Goal: Book appointment/travel/reservation

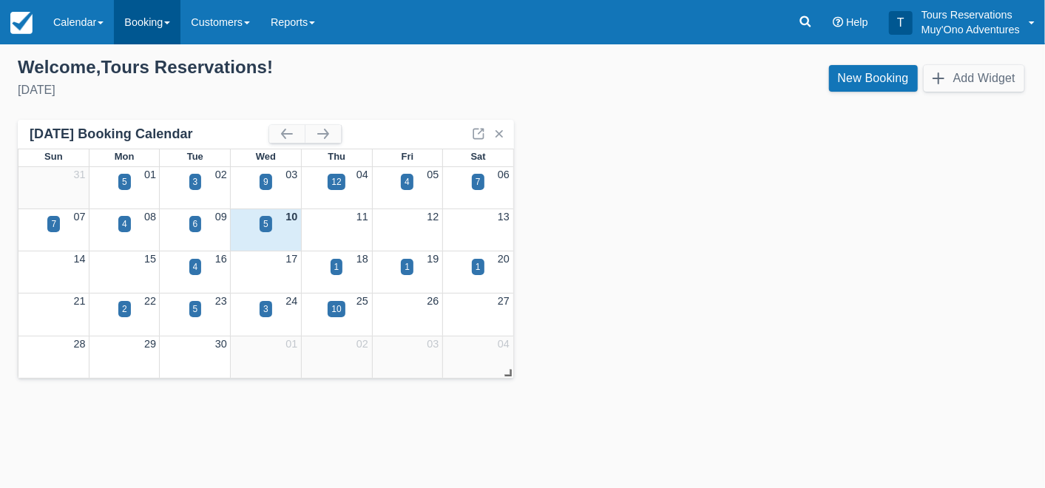
click at [137, 19] on link "Booking" at bounding box center [147, 22] width 67 height 44
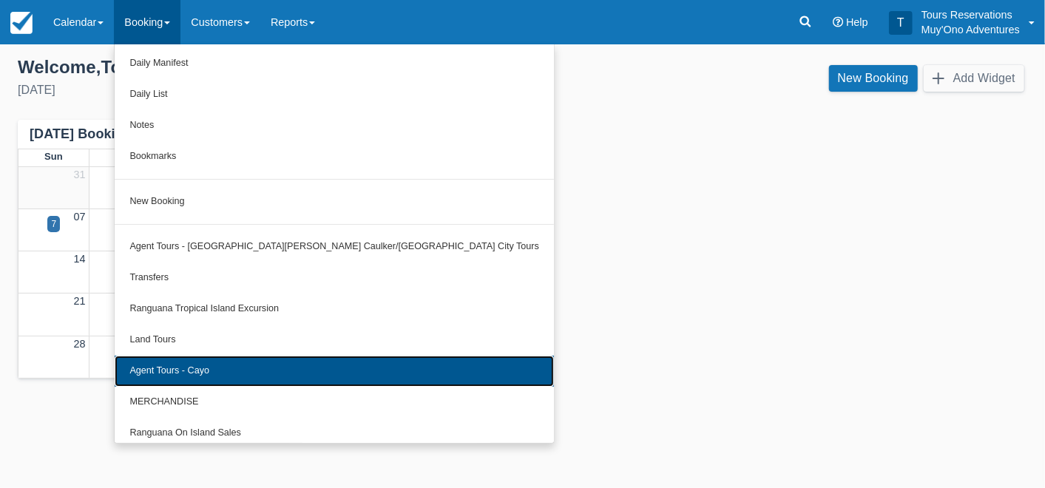
click at [214, 375] on link "Agent Tours - Cayo" at bounding box center [334, 371] width 439 height 31
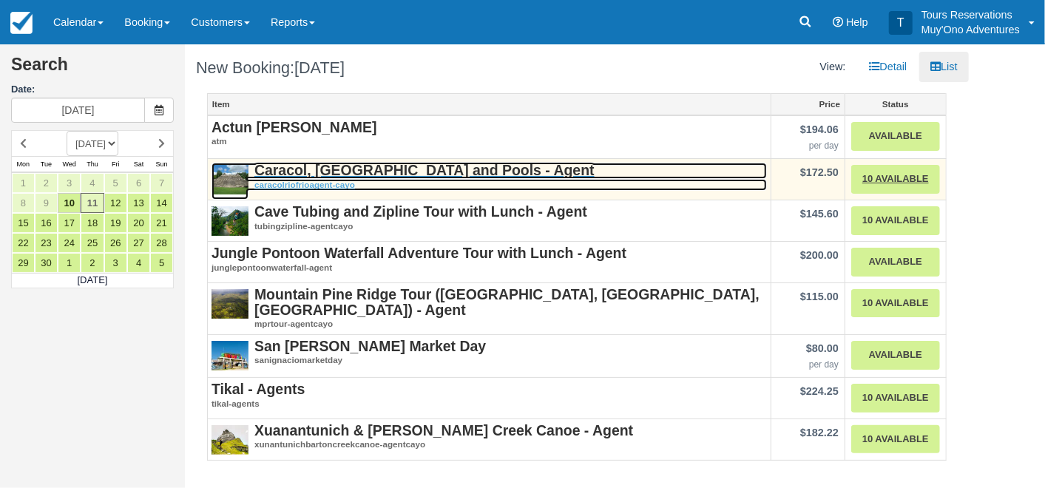
click at [344, 165] on strong "Caracol, Rio Frio Cave and Pools - Agent" at bounding box center [424, 170] width 340 height 16
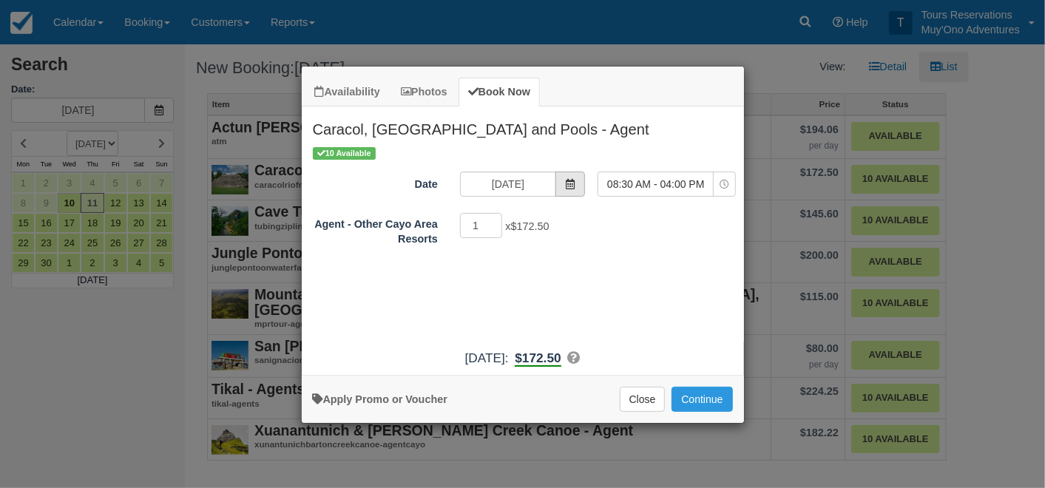
click at [574, 179] on icon "Item Modal" at bounding box center [570, 184] width 10 height 10
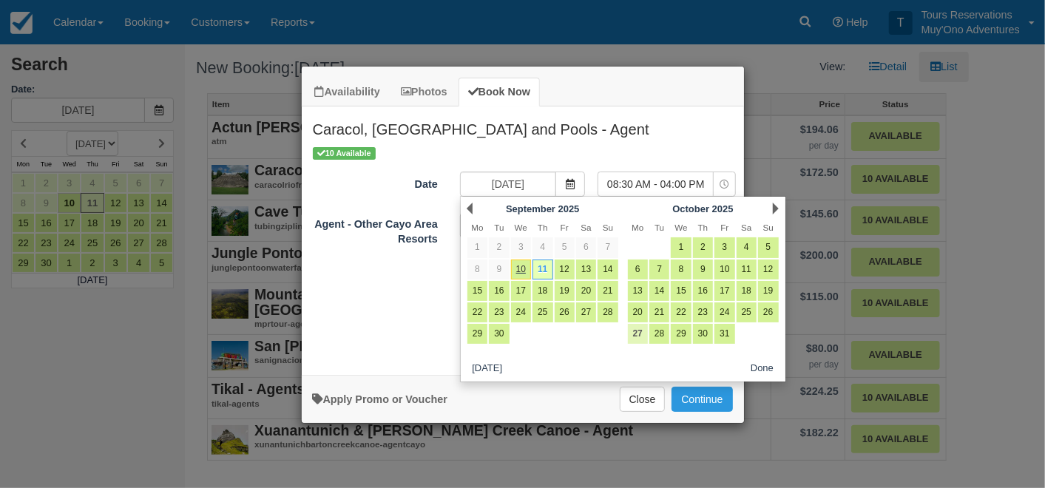
click at [639, 330] on link "27" at bounding box center [638, 334] width 20 height 20
type input "10/27/25"
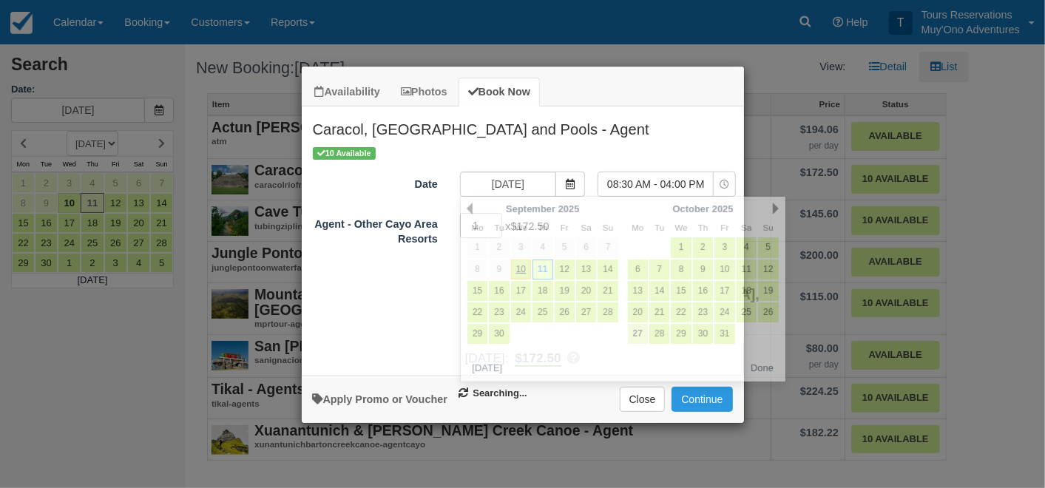
select select "0"
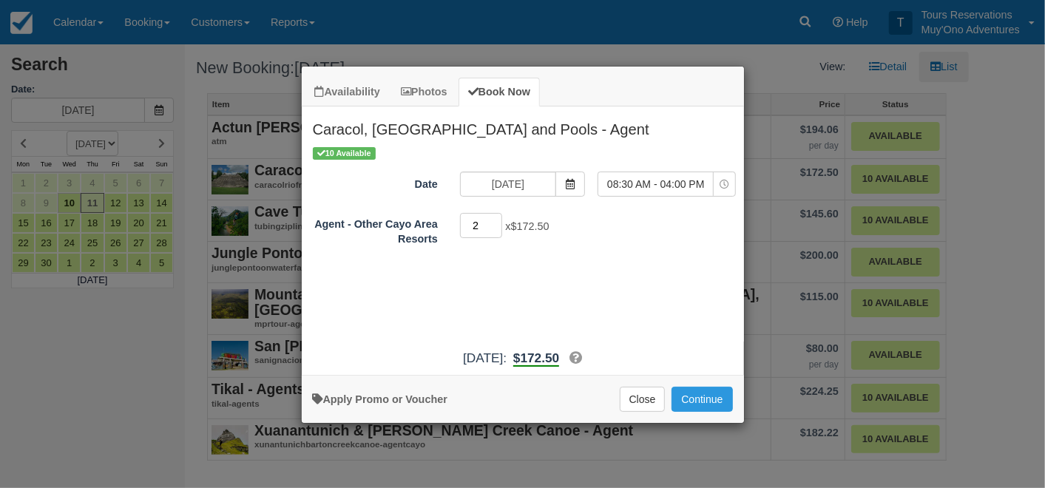
type input "2"
click at [495, 222] on input "2" at bounding box center [481, 225] width 43 height 25
click at [697, 398] on button "Continue" at bounding box center [701, 399] width 61 height 25
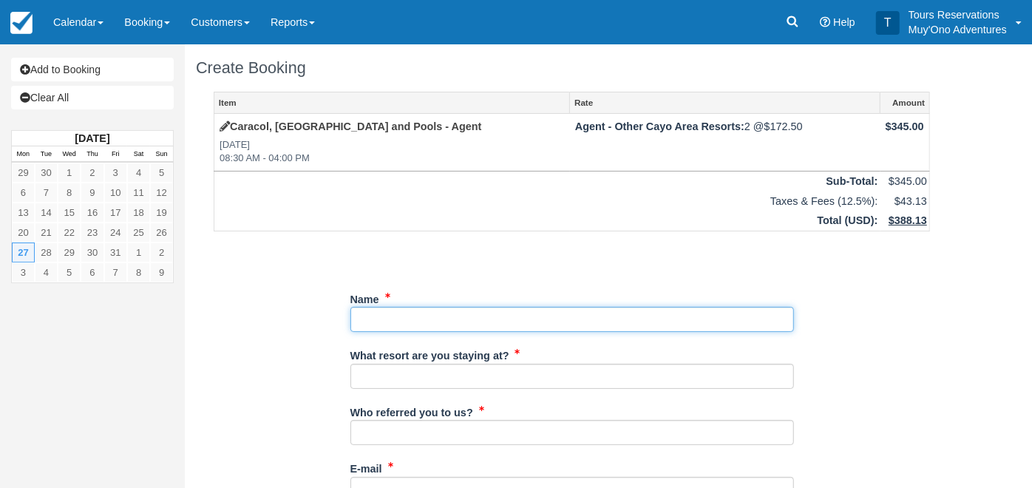
click at [409, 316] on input "Name" at bounding box center [572, 319] width 444 height 25
paste input "[PERSON_NAME]/[PERSON_NAME], [PERSON_NAME]/[PERSON_NAME]"
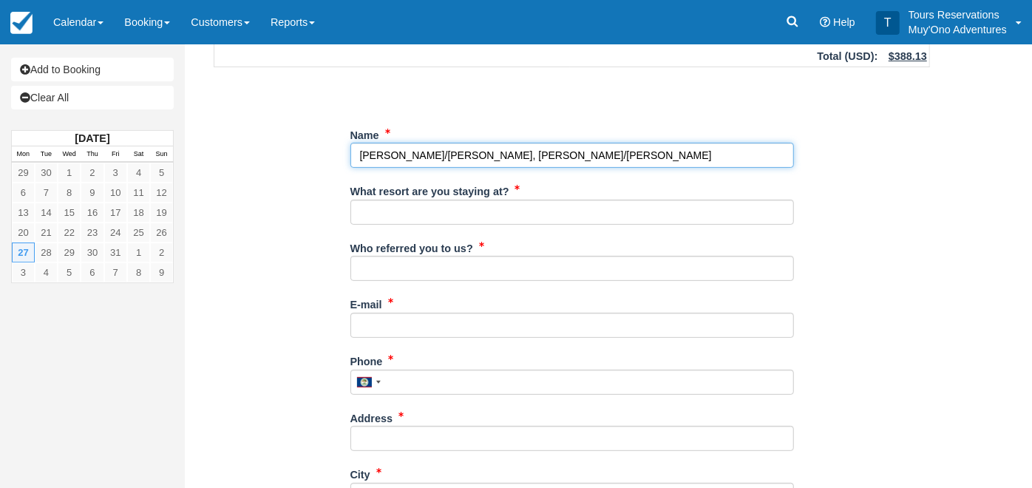
type input "[PERSON_NAME]/[PERSON_NAME], [PERSON_NAME]/[PERSON_NAME]"
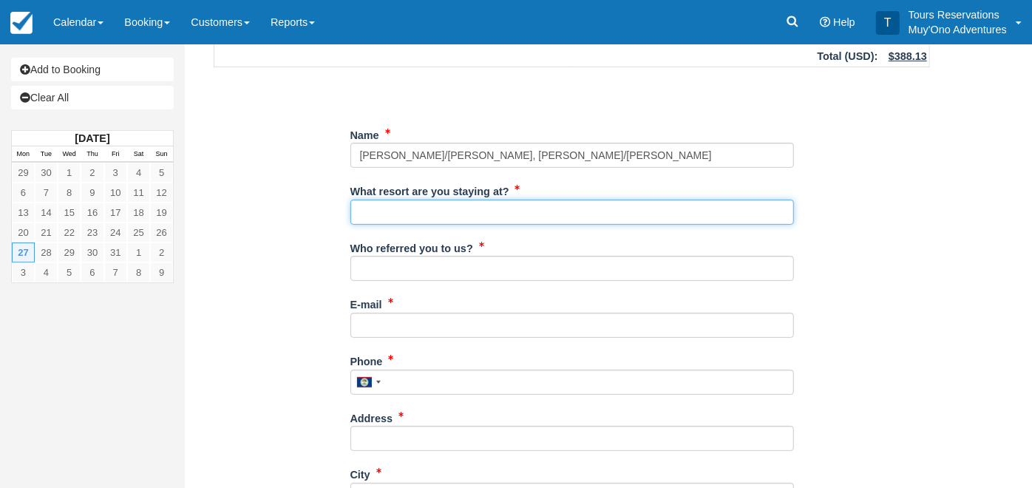
click at [427, 214] on input "What resort are you staying at?" at bounding box center [572, 212] width 444 height 25
click at [430, 214] on input "What resort are you staying at?" at bounding box center [572, 212] width 444 height 25
click at [447, 213] on input "SW" at bounding box center [572, 212] width 444 height 25
type input "SWEET SONGS JUNGLE LODGE"
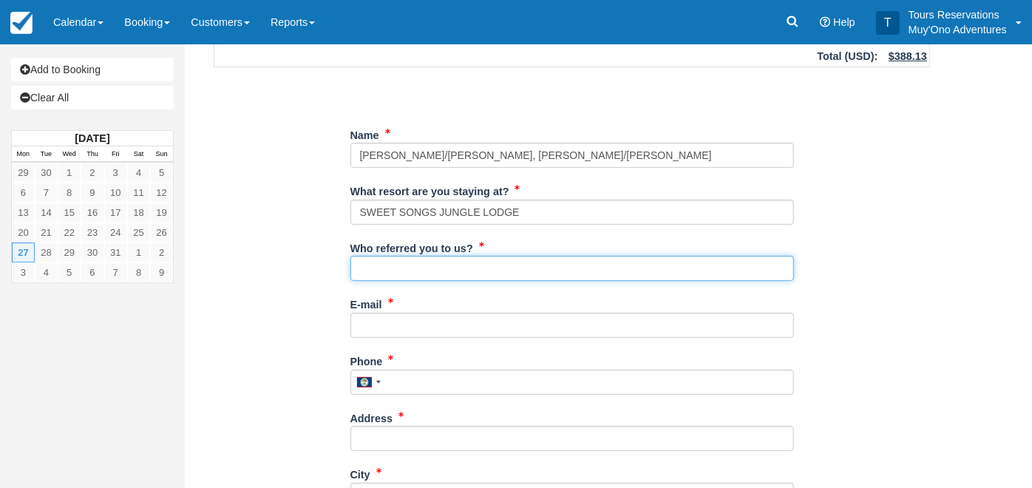
click at [416, 268] on input "Who referred you to us?" at bounding box center [572, 268] width 444 height 25
type input "Kelvin Ramnarace"
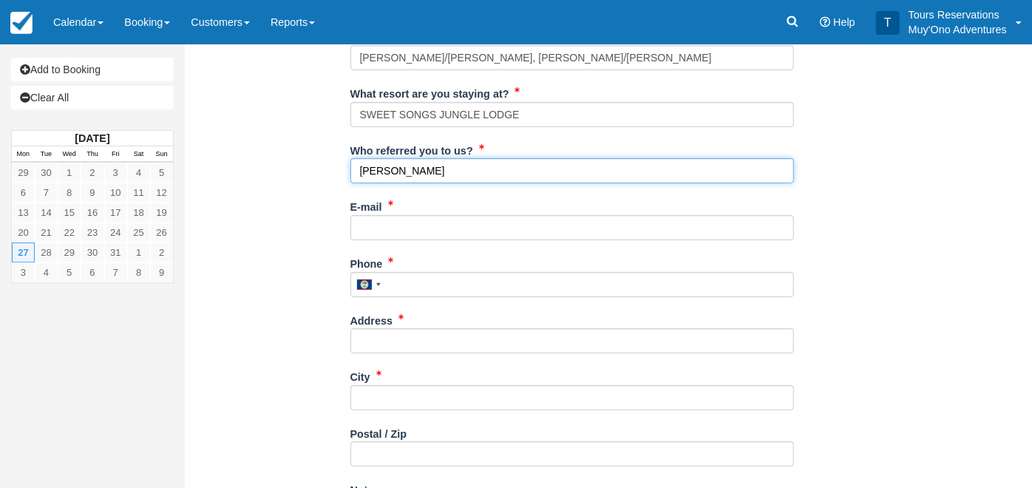
scroll to position [328, 0]
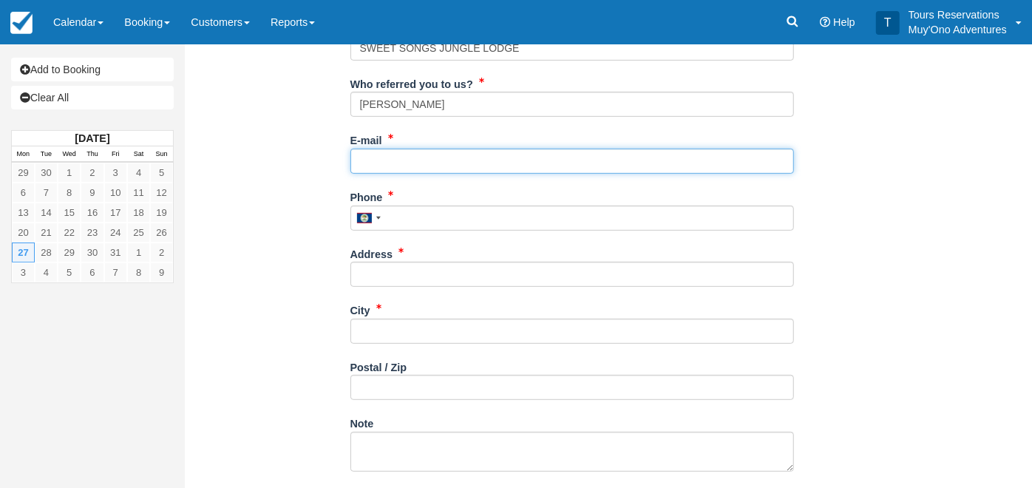
click at [410, 162] on input "E-mail" at bounding box center [572, 161] width 444 height 25
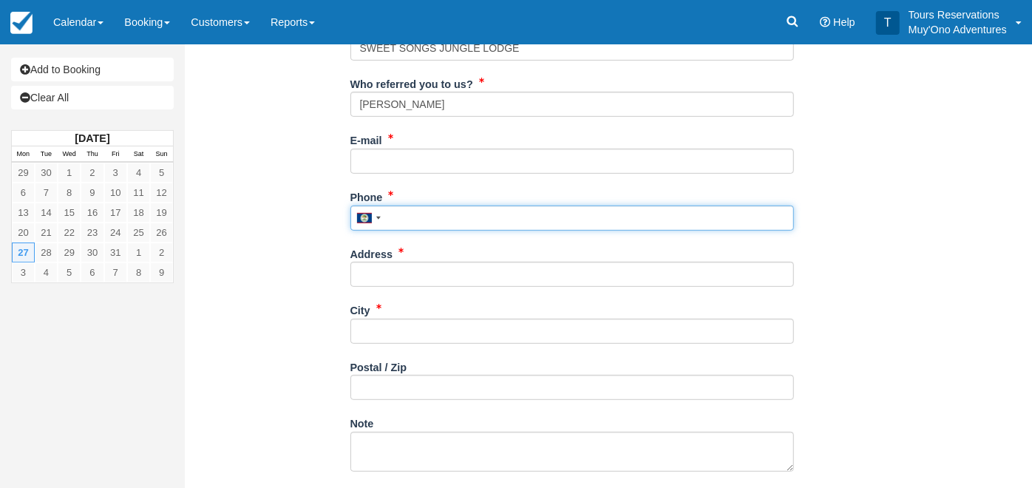
click at [411, 214] on input "Phone" at bounding box center [572, 218] width 444 height 25
type input "672-4741"
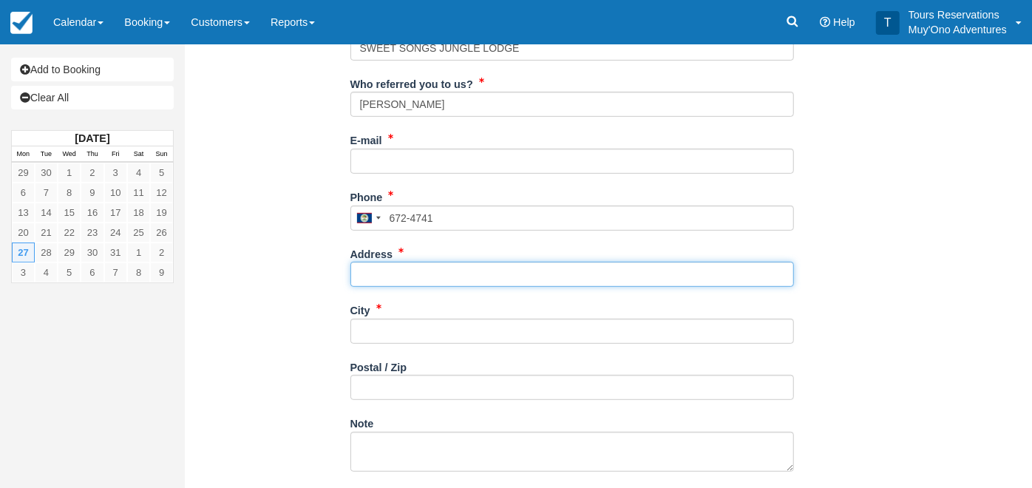
click at [433, 268] on input "Address" at bounding box center [572, 274] width 444 height 25
type input "54 Hummingbird Highway"
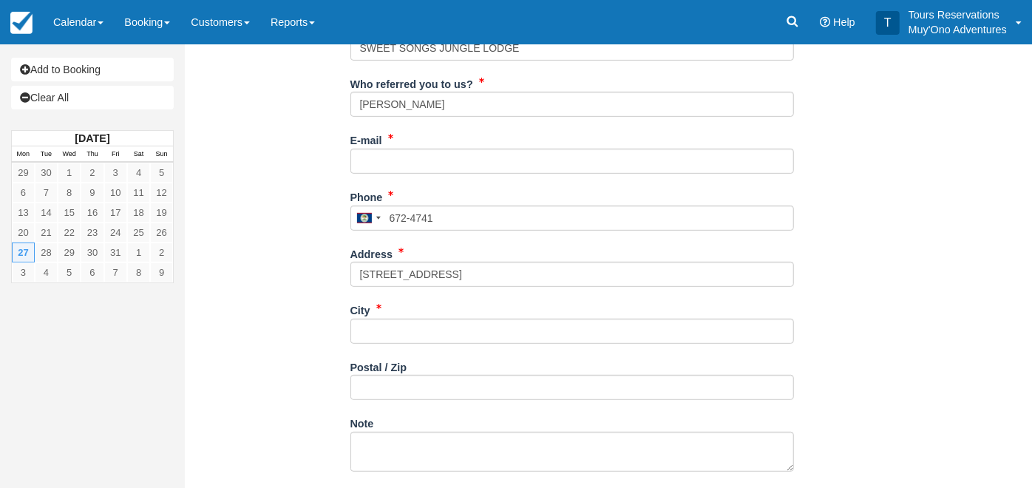
click at [405, 342] on div "City" at bounding box center [572, 326] width 444 height 57
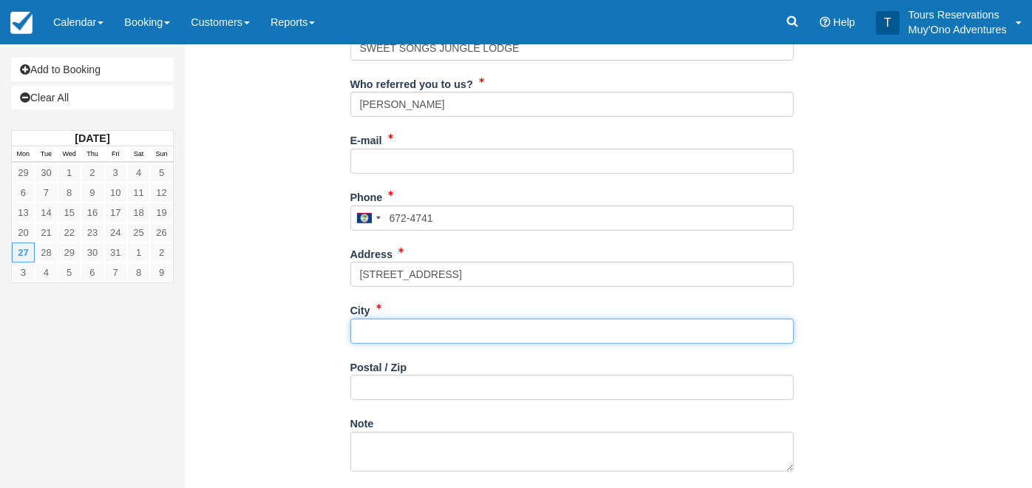
click at [407, 329] on input "City" at bounding box center [572, 331] width 444 height 25
type input "Belmopan"
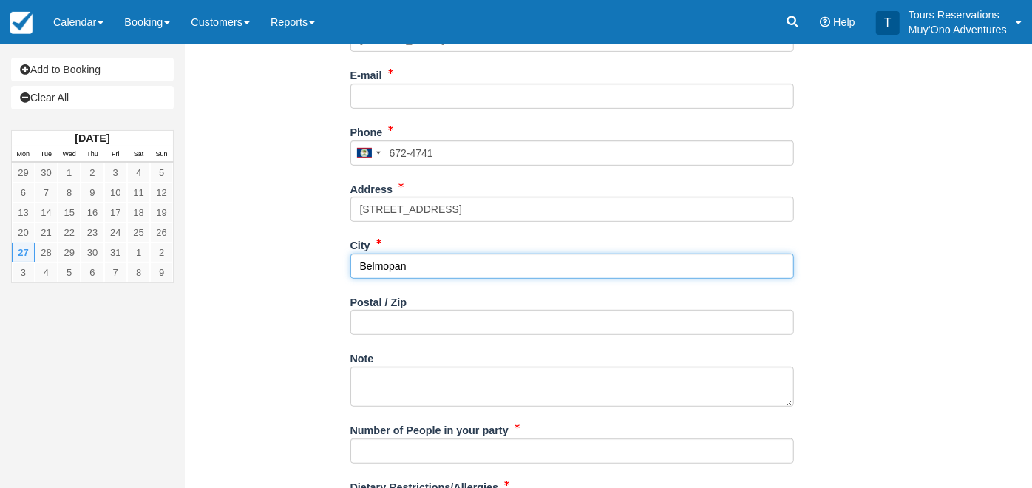
scroll to position [492, 0]
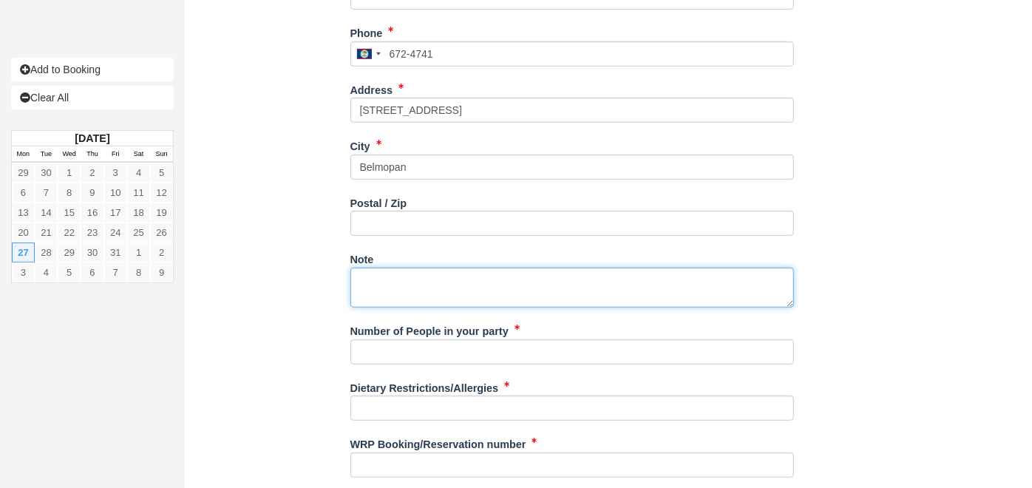
click at [421, 283] on textarea "Note" at bounding box center [572, 288] width 444 height 40
click at [429, 285] on textarea "Note" at bounding box center [572, 288] width 444 height 40
paste textarea "27-OCT-25 MON Day Tour Shared Caracol Tour with Packed Lunch - 9 Hours 2 Adults…"
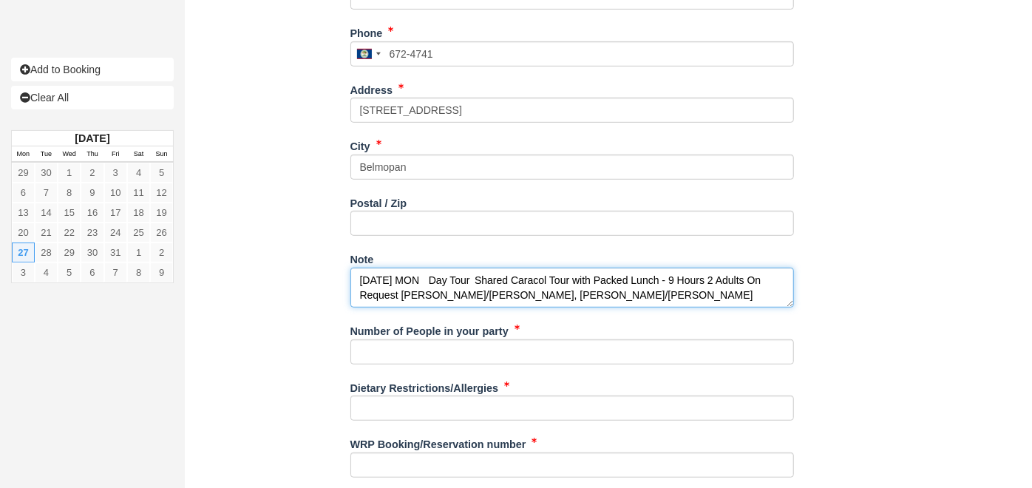
scroll to position [527, 0]
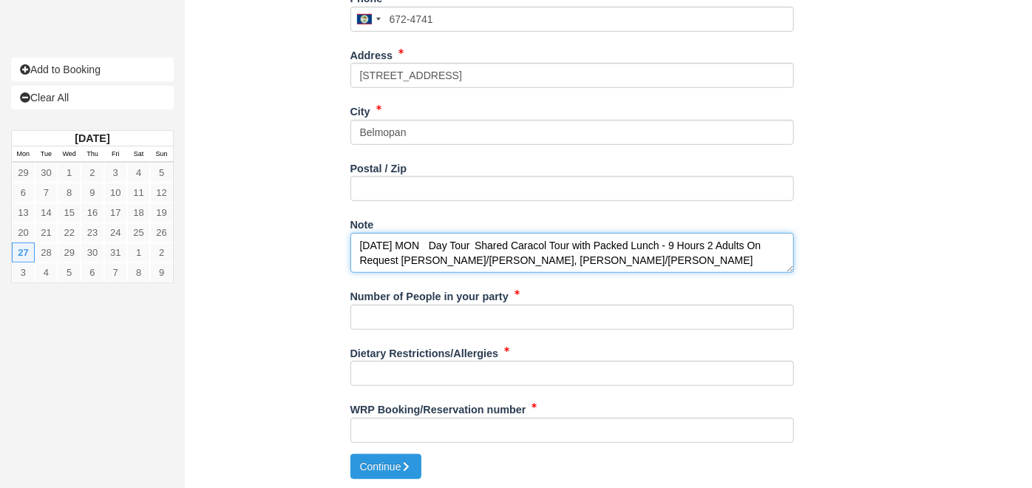
type textarea "27-OCT-25 MON Day Tour Shared Caracol Tour with Packed Lunch - 9 Hours 2 Adults…"
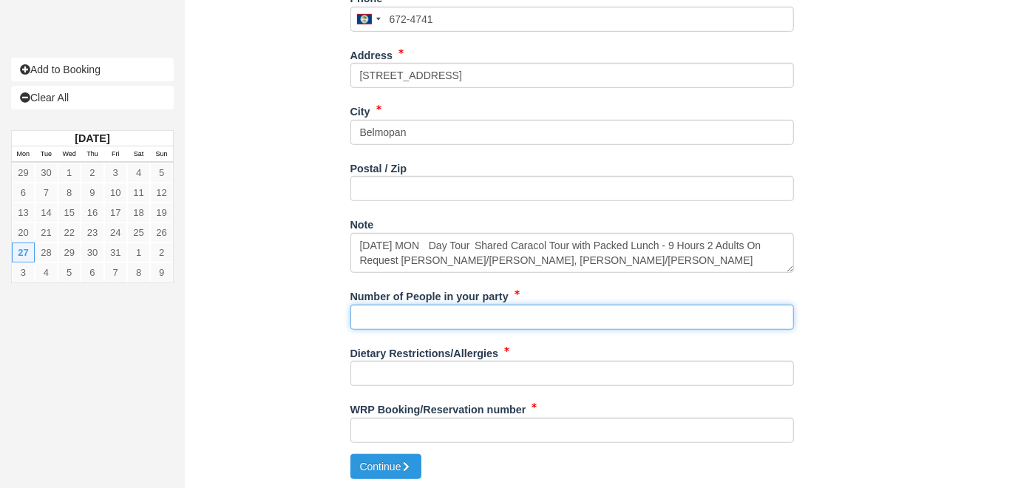
click at [405, 323] on input "Number of People in your party" at bounding box center [572, 317] width 444 height 25
type input "2"
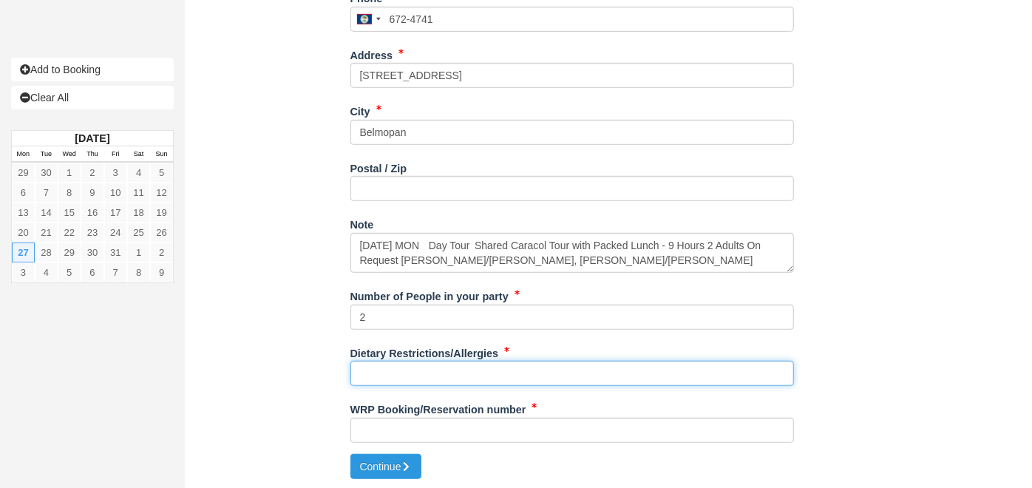
click at [390, 367] on input "Dietary Restrictions/Allergies" at bounding box center [572, 373] width 444 height 25
type input "NA"
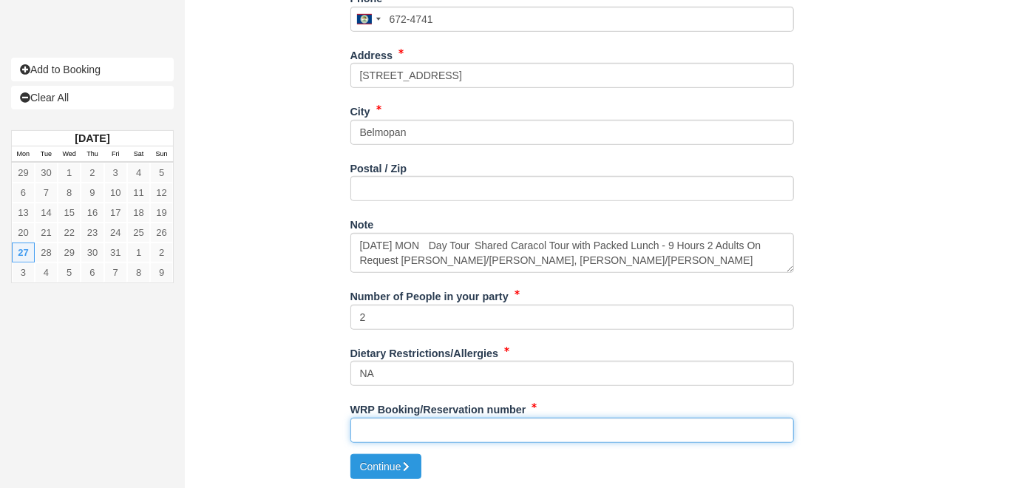
click at [395, 426] on input "WRP Booking/Reservation number" at bounding box center [572, 430] width 444 height 25
click at [416, 424] on input "WRP Booking/Reservation number" at bounding box center [572, 430] width 444 height 25
paste input "AVANTI 1801018"
type input "AVANTI 1801018"
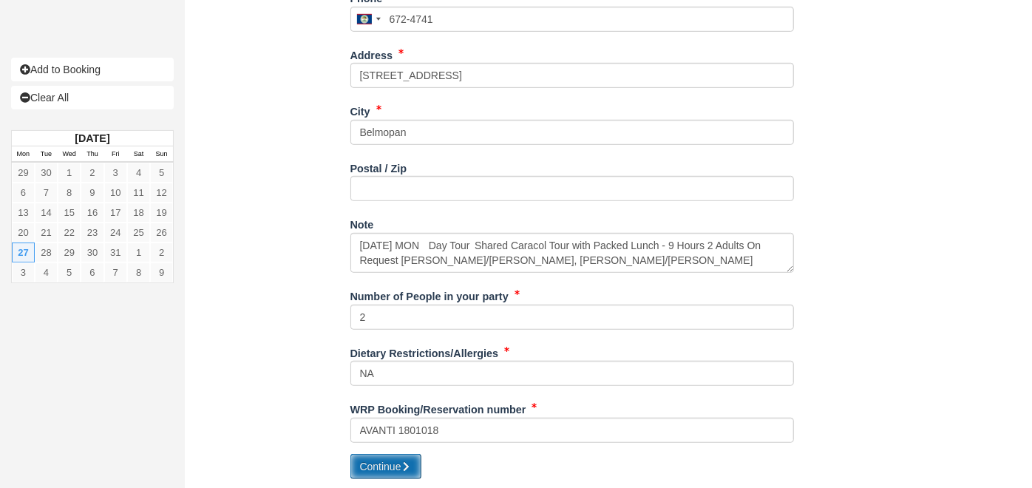
click at [381, 467] on button "Continue" at bounding box center [385, 466] width 71 height 25
type input "+5016724741"
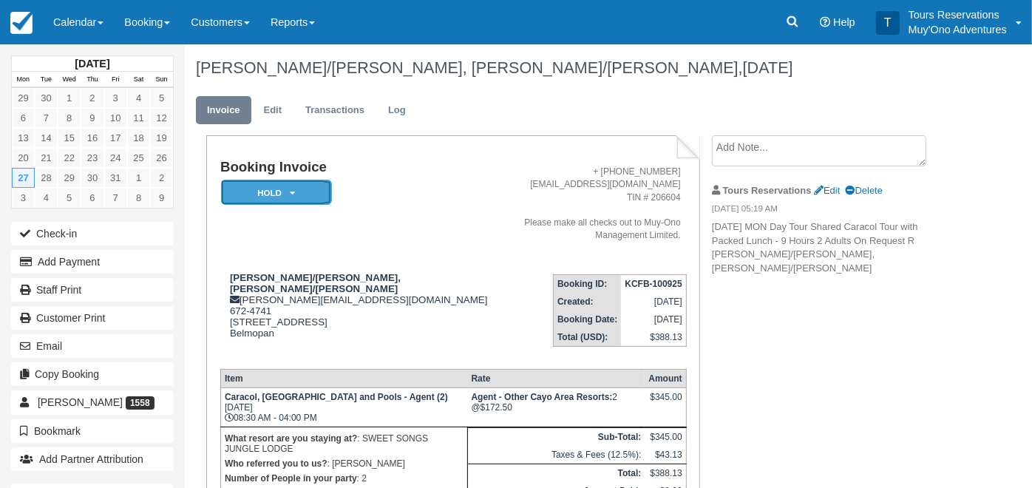
click at [279, 197] on em "HOLD" at bounding box center [276, 193] width 111 height 26
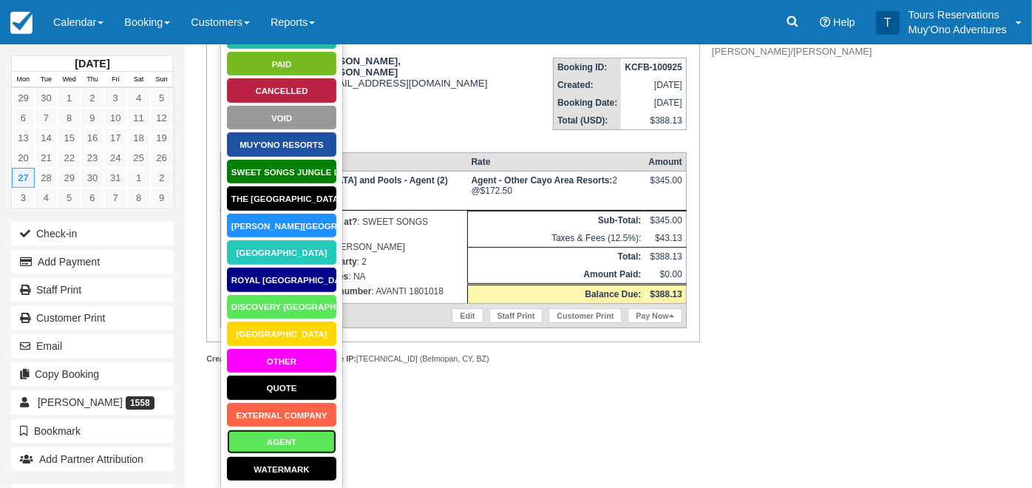
click at [277, 444] on link "AGENT" at bounding box center [281, 442] width 111 height 26
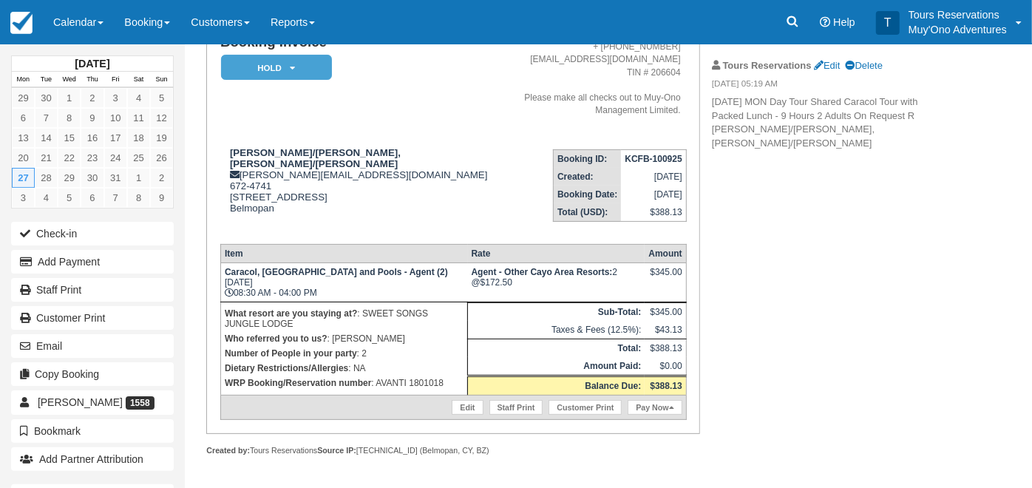
scroll to position [103, 0]
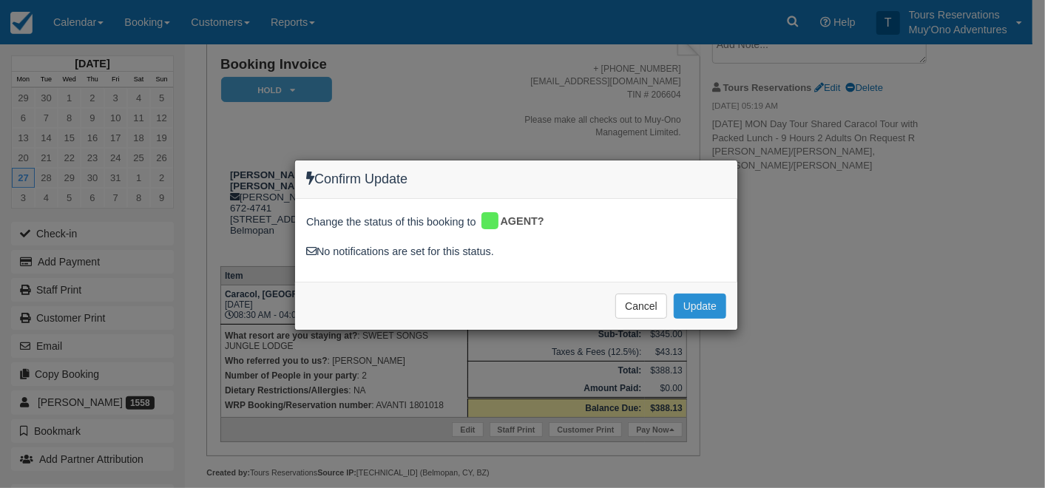
click at [697, 308] on button "Update" at bounding box center [700, 306] width 52 height 25
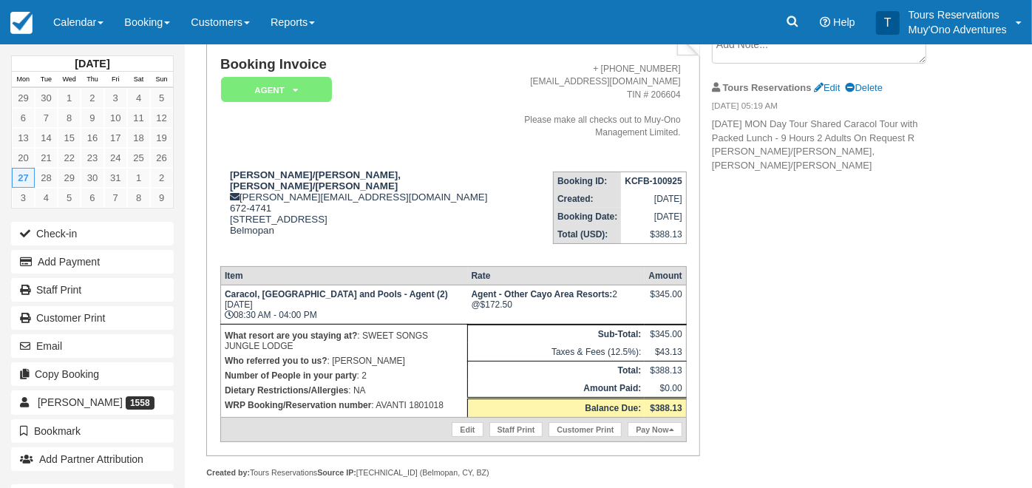
click at [428, 383] on p "Dietary Restrictions/Allergies : NA" at bounding box center [344, 390] width 239 height 15
click at [427, 398] on p "WRP Booking/Reservation number : AVANTI 1801018" at bounding box center [344, 405] width 239 height 15
copy p "1801018"
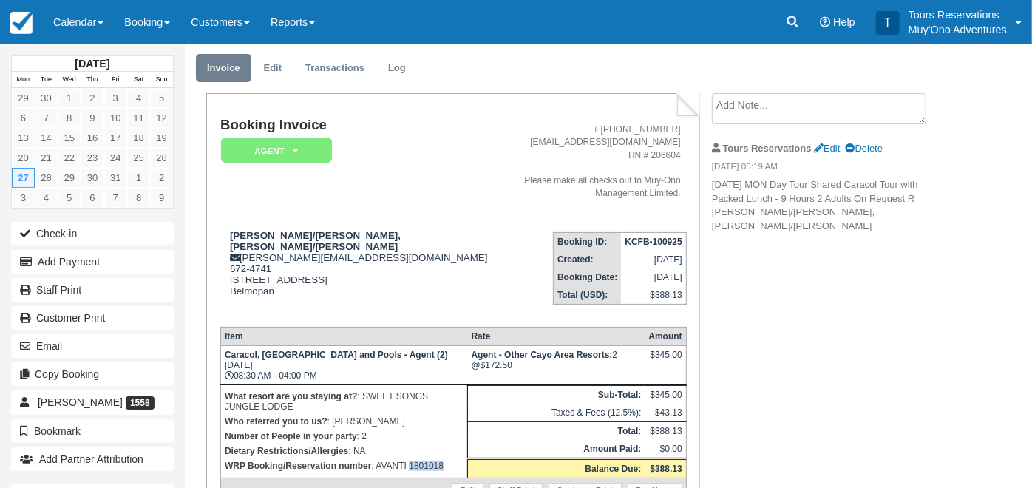
scroll to position [0, 0]
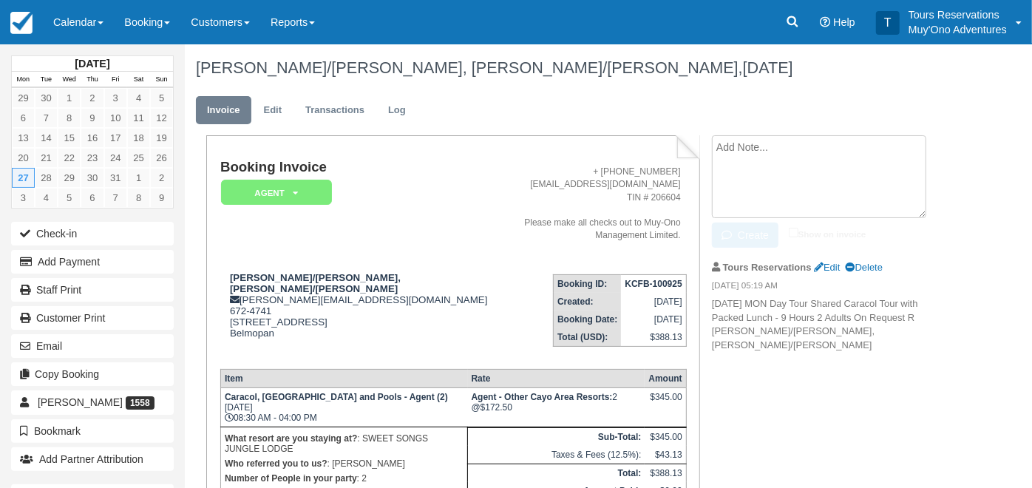
click at [768, 160] on textarea at bounding box center [819, 176] width 214 height 83
paste textarea "Tour Company: Authentic Travel Service Date: 27-Oct-25 Booking No: 1801018 Tour…"
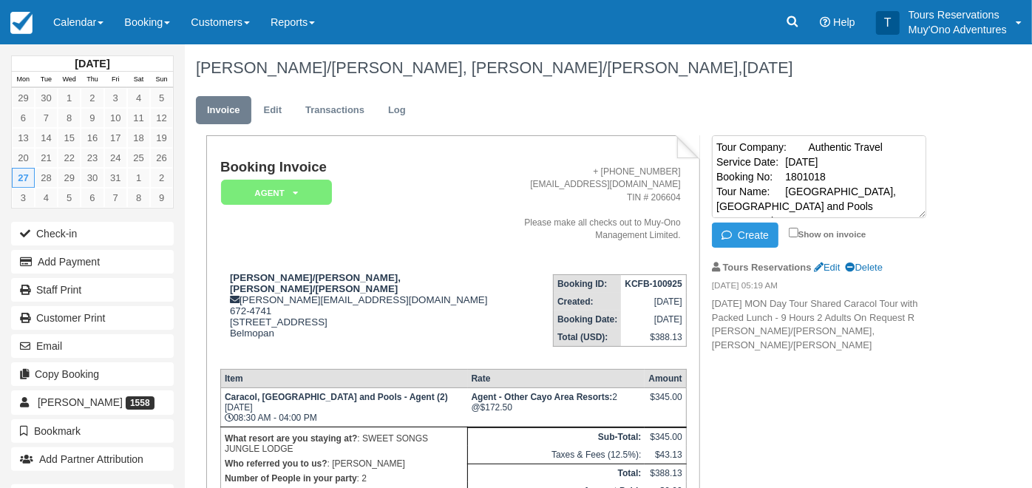
scroll to position [98, 0]
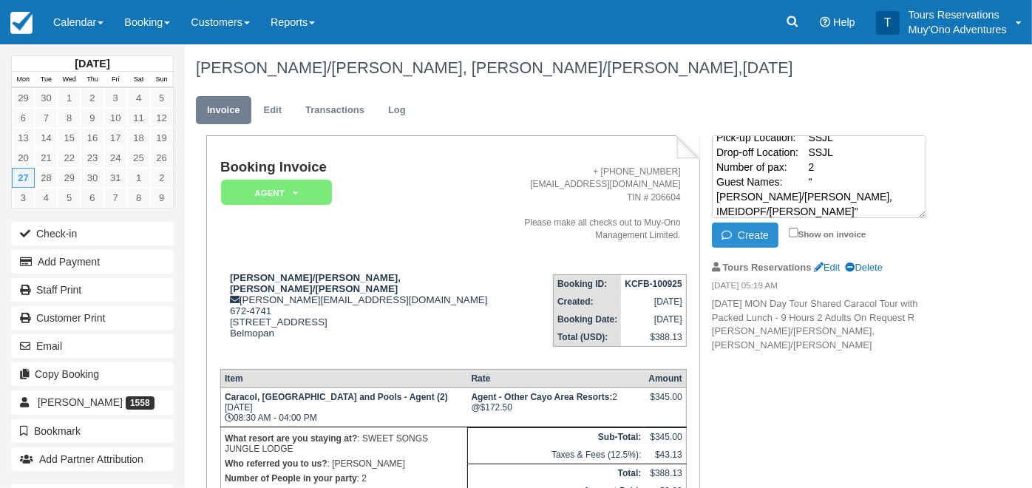
type textarea "Tour Company: Authentic Travel Service Date: 27-Oct-25 Booking No: 1801018 Tour…"
click at [750, 235] on button "Create" at bounding box center [745, 235] width 67 height 25
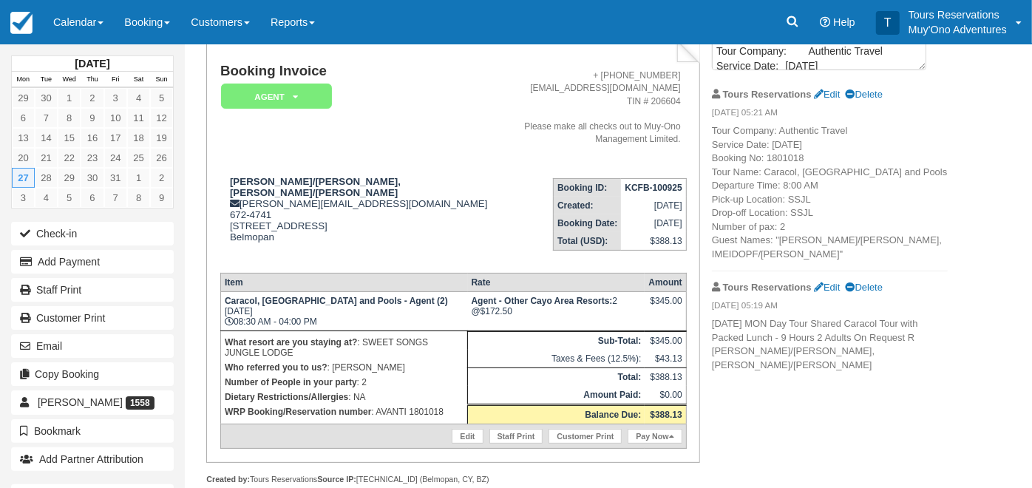
scroll to position [103, 0]
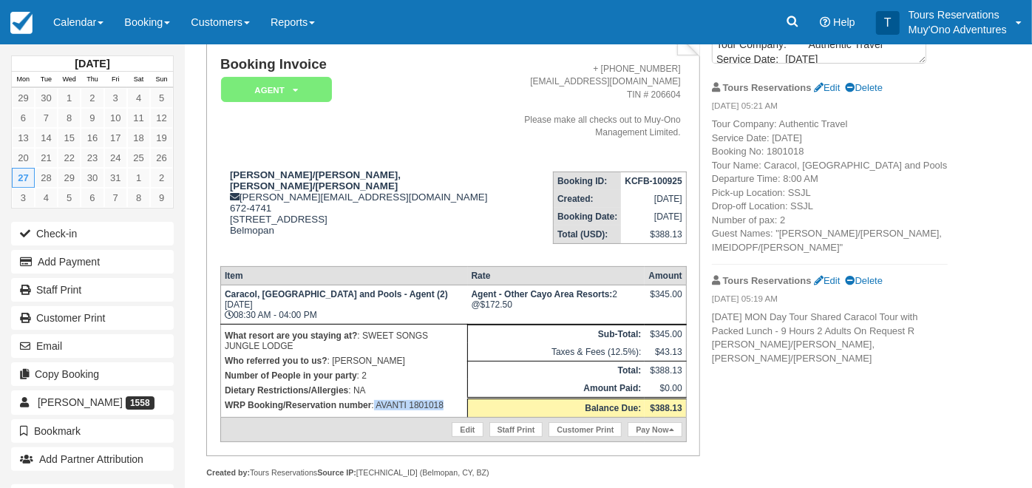
drag, startPoint x: 387, startPoint y: 381, endPoint x: 454, endPoint y: 380, distance: 66.6
click at [454, 398] on p "WRP Booking/Reservation number : AVANTI 1801018" at bounding box center [344, 405] width 239 height 15
copy p "AVANTI 1801018"
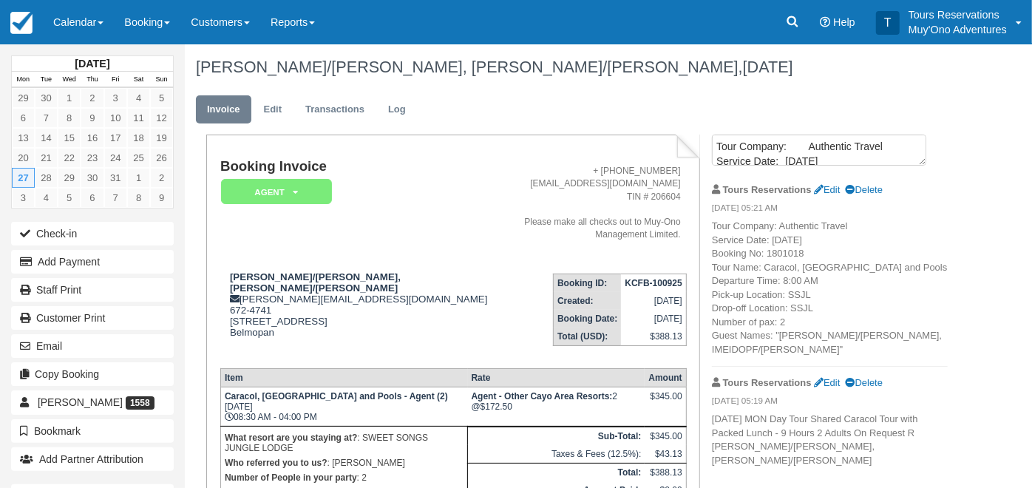
scroll to position [0, 0]
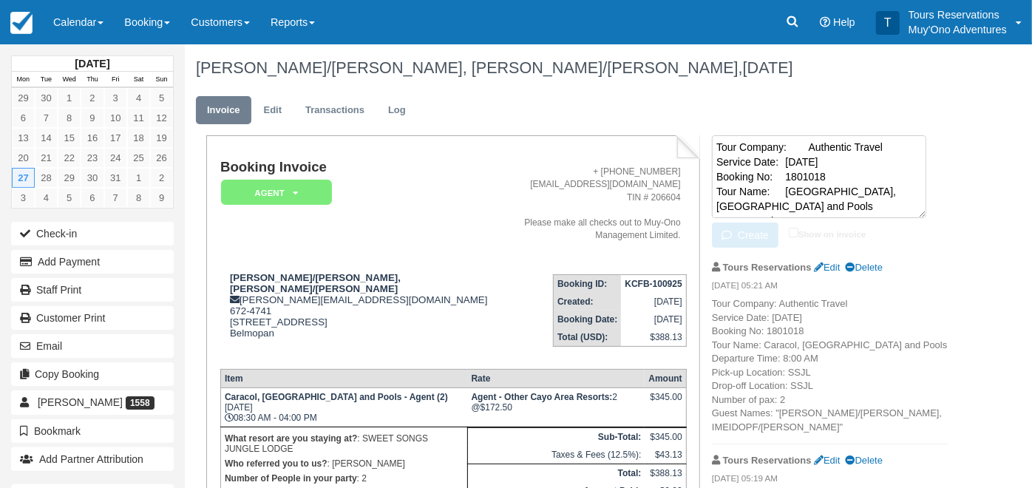
click at [760, 155] on textarea "Tour Company: Authentic Travel Service Date: 27-Oct-25 Booking No: 1801018 Tour…" at bounding box center [819, 176] width 214 height 83
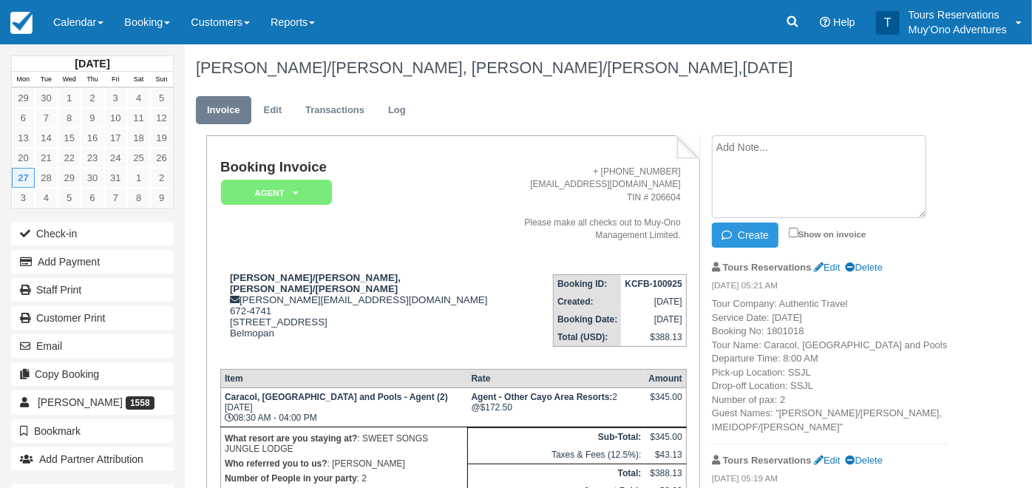
paste textarea "AVANTI 1801018"
type textarea "AVANTI 1801018"
click at [745, 237] on button "Create" at bounding box center [745, 235] width 67 height 25
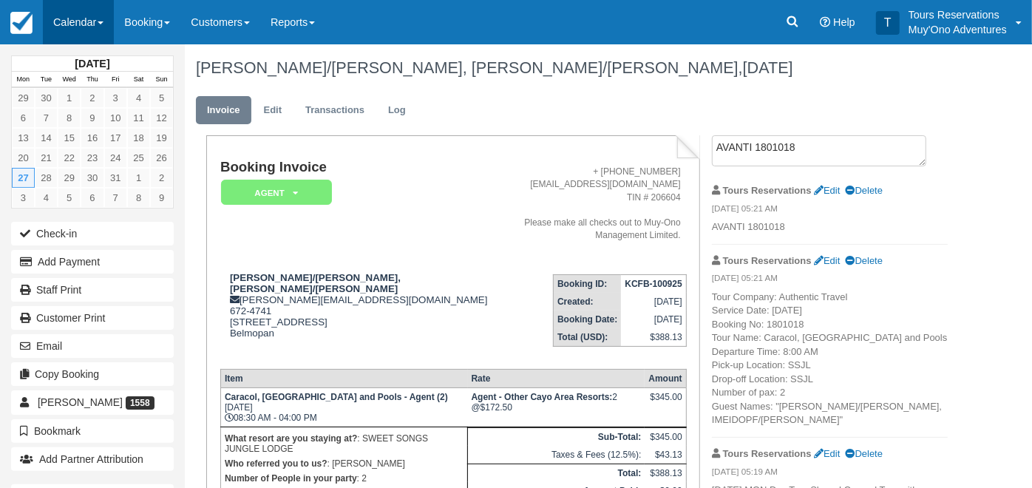
click at [75, 31] on link "Calendar" at bounding box center [78, 22] width 71 height 44
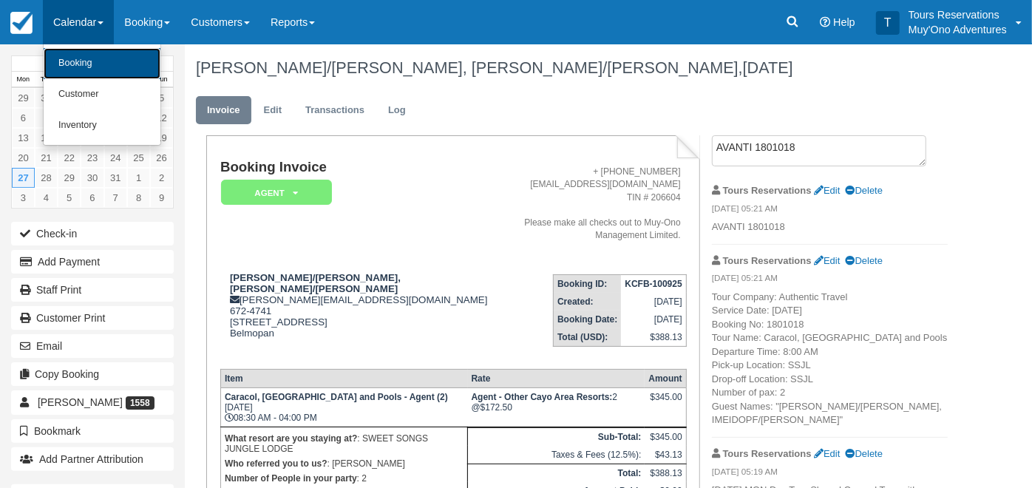
click at [74, 66] on link "Booking" at bounding box center [102, 63] width 117 height 31
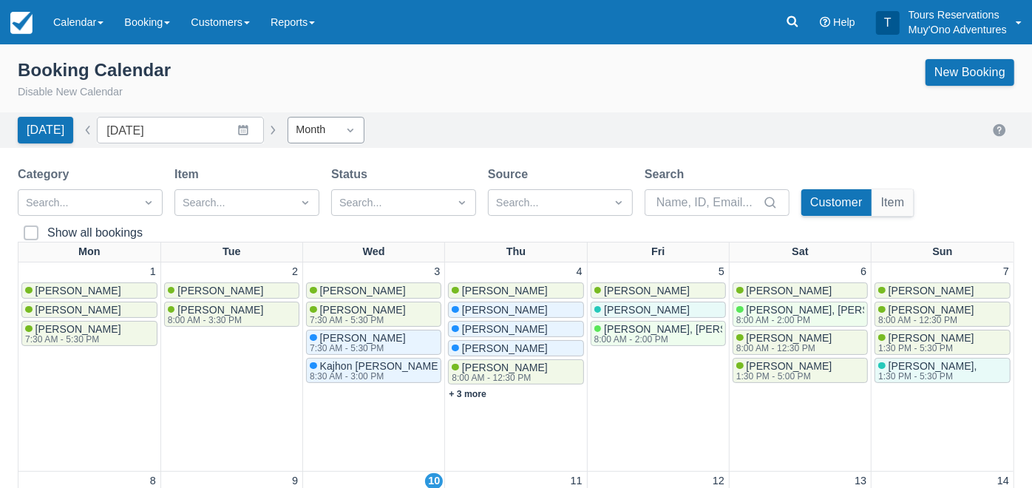
click at [306, 130] on div "Month" at bounding box center [313, 130] width 34 height 16
click at [311, 251] on div "Day" at bounding box center [326, 251] width 77 height 29
type input "[DATE]"
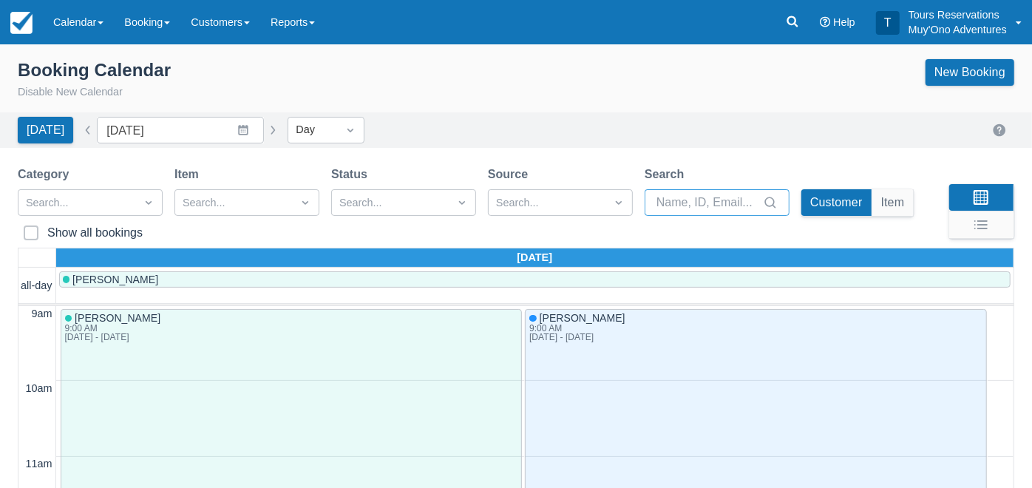
click at [745, 203] on input "Search" at bounding box center [709, 202] width 104 height 27
type input "[PERSON_NAME]"
